Goal: Navigation & Orientation: Find specific page/section

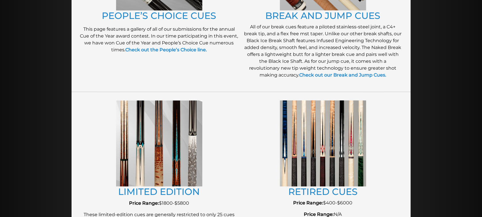
scroll to position [561, 0]
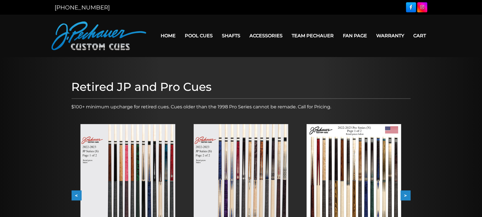
click at [180, 32] on link "Home" at bounding box center [168, 35] width 24 height 15
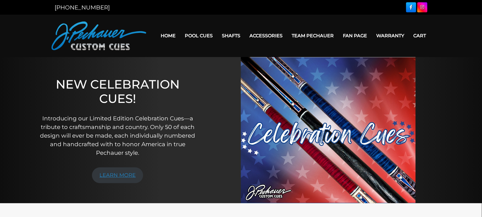
click at [129, 177] on link "LEARN MORE" at bounding box center [117, 176] width 51 height 16
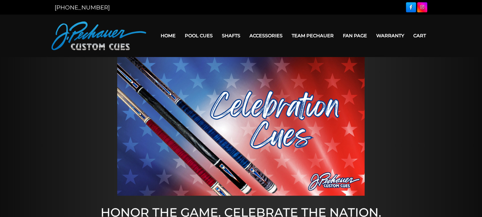
click at [322, 36] on link "Team Pechauer" at bounding box center [312, 35] width 51 height 15
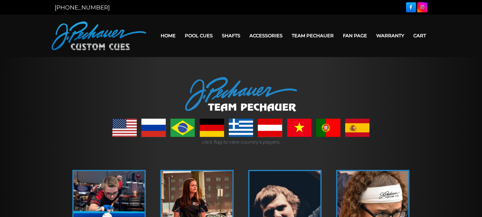
click at [180, 36] on link "Home" at bounding box center [168, 35] width 24 height 15
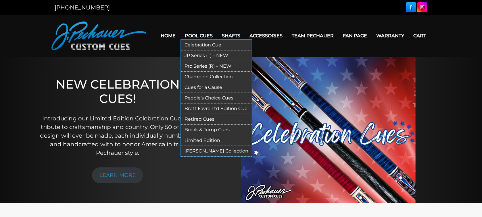
click at [225, 93] on link "People’s Choice Cues" at bounding box center [216, 98] width 71 height 11
